Goal: Information Seeking & Learning: Learn about a topic

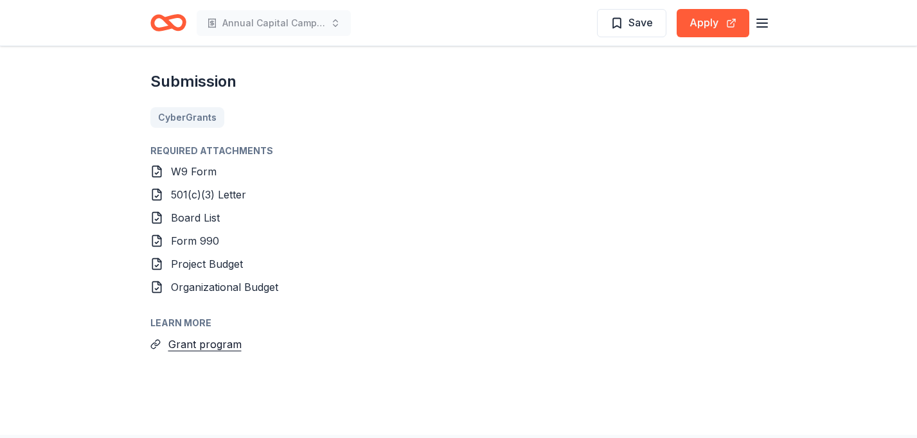
scroll to position [1420, 0]
click at [175, 21] on icon "Home" at bounding box center [168, 23] width 36 height 30
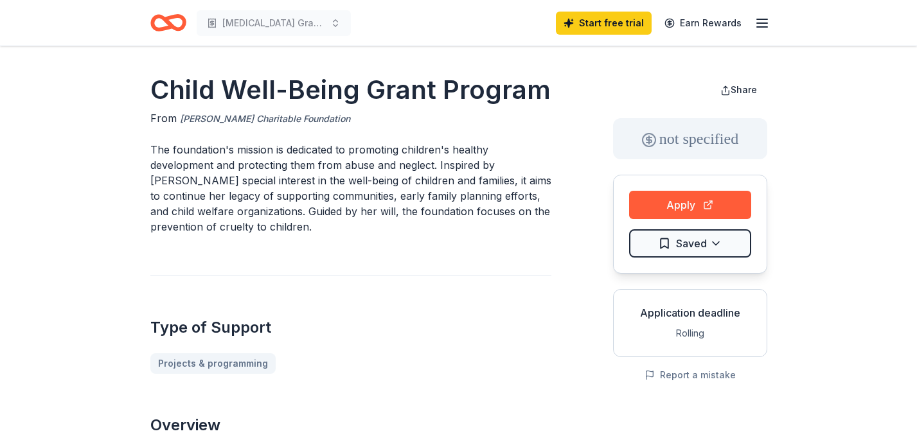
click at [290, 119] on link "[PERSON_NAME] Charitable Foundation" at bounding box center [265, 118] width 170 height 15
